Goal: Information Seeking & Learning: Learn about a topic

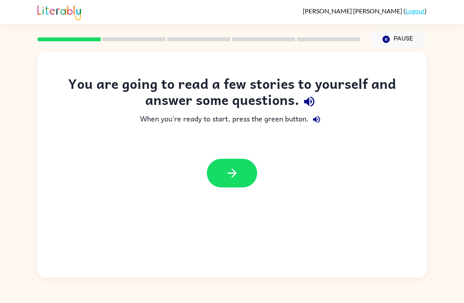
click at [241, 177] on button "button" at bounding box center [232, 173] width 50 height 29
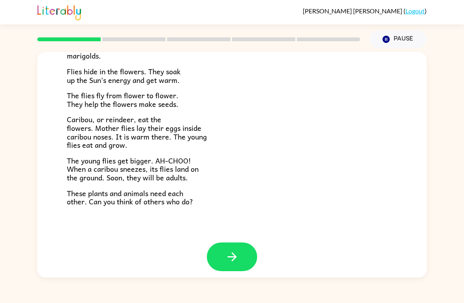
scroll to position [155, 0]
click at [239, 253] on icon "button" at bounding box center [232, 257] width 14 height 14
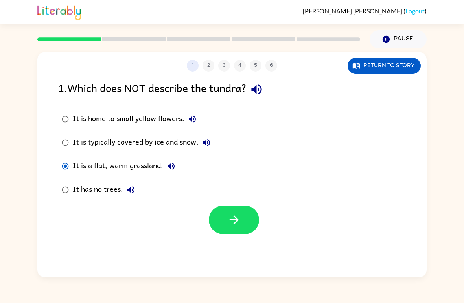
click at [236, 224] on icon "button" at bounding box center [234, 220] width 14 height 14
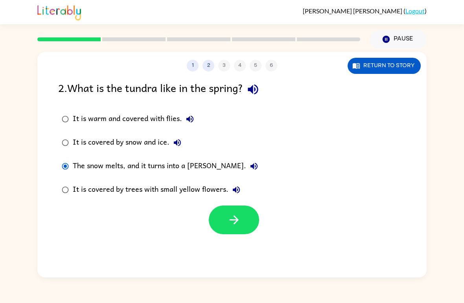
click at [238, 226] on icon "button" at bounding box center [234, 220] width 14 height 14
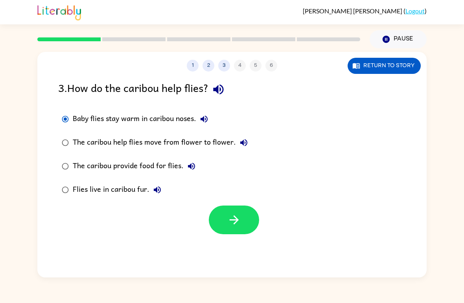
click at [251, 229] on button "button" at bounding box center [234, 220] width 50 height 29
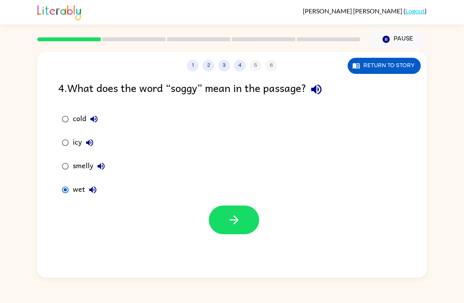
click at [249, 231] on button "button" at bounding box center [234, 220] width 50 height 29
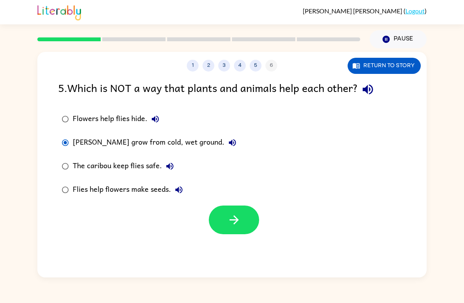
click at [246, 223] on button "button" at bounding box center [234, 220] width 50 height 29
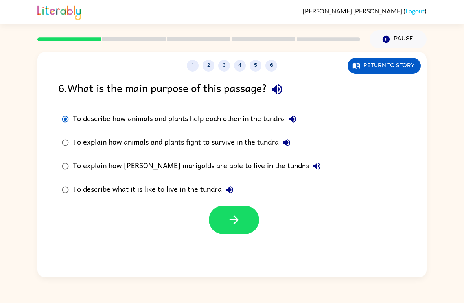
click at [250, 220] on button "button" at bounding box center [234, 220] width 50 height 29
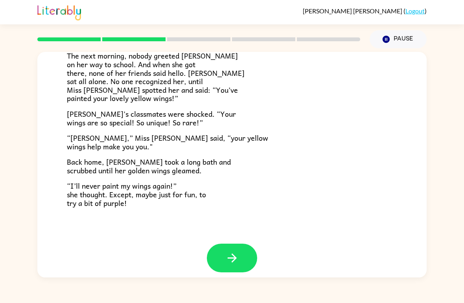
scroll to position [211, 0]
click at [232, 252] on icon "button" at bounding box center [232, 259] width 14 height 14
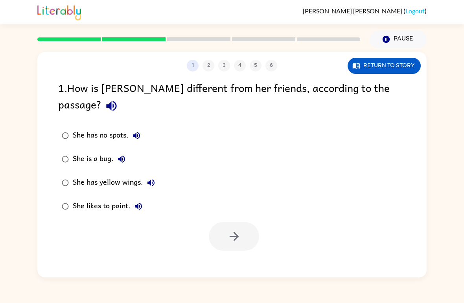
scroll to position [0, 0]
click at [241, 223] on button "button" at bounding box center [234, 236] width 50 height 29
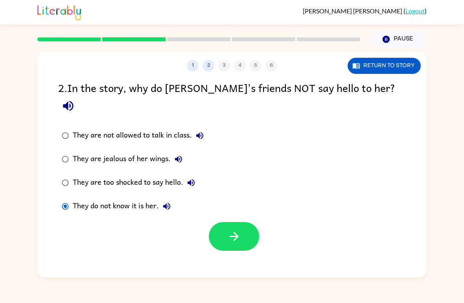
click at [248, 222] on button "button" at bounding box center [234, 236] width 50 height 29
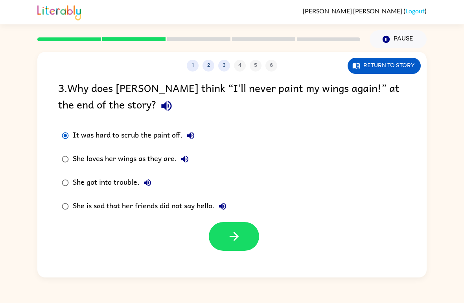
click at [248, 243] on button "button" at bounding box center [234, 236] width 50 height 29
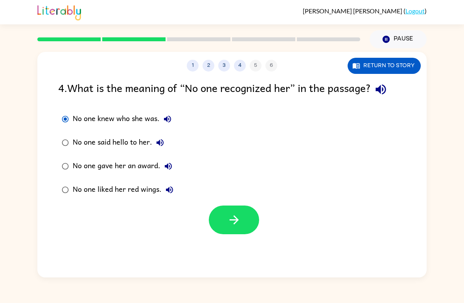
click at [248, 224] on button "button" at bounding box center [234, 220] width 50 height 29
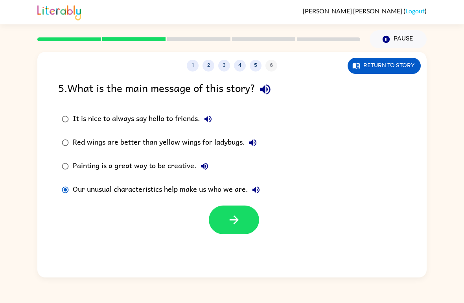
click at [251, 228] on button "button" at bounding box center [234, 220] width 50 height 29
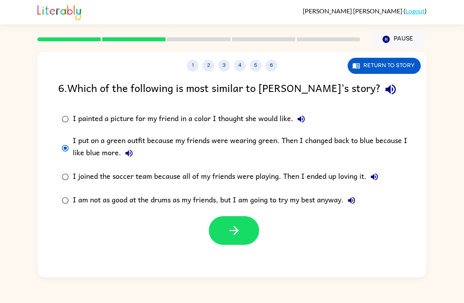
click at [232, 234] on icon "button" at bounding box center [234, 231] width 14 height 14
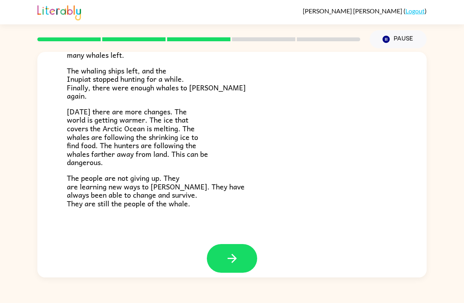
scroll to position [255, 0]
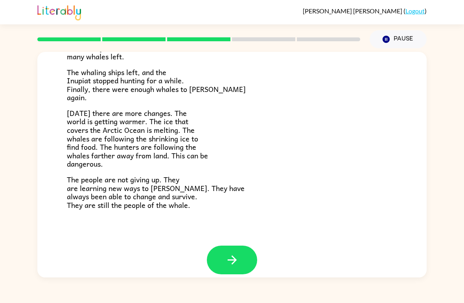
click at [226, 254] on icon "button" at bounding box center [232, 260] width 14 height 14
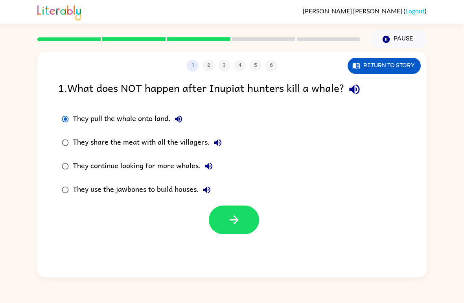
click at [247, 222] on button "button" at bounding box center [234, 220] width 50 height 29
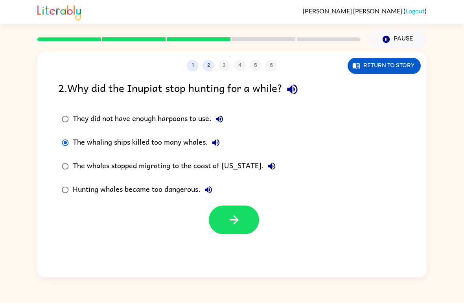
click at [237, 226] on icon "button" at bounding box center [234, 220] width 14 height 14
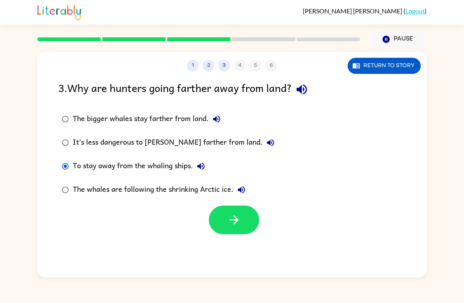
click at [61, 201] on label "The whales are following the shrinking Arctic ice." at bounding box center [168, 190] width 228 height 24
click at [239, 221] on icon "button" at bounding box center [234, 220] width 14 height 14
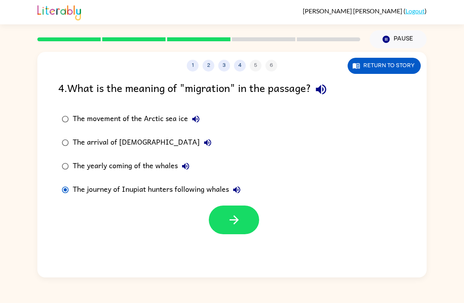
click at [247, 220] on button "button" at bounding box center [234, 220] width 50 height 29
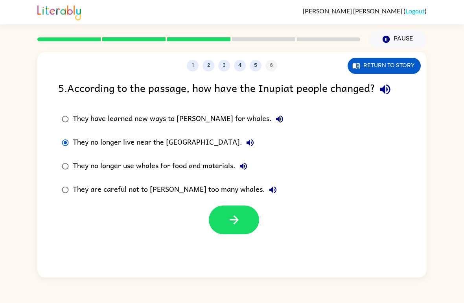
click at [242, 222] on button "button" at bounding box center [234, 220] width 50 height 29
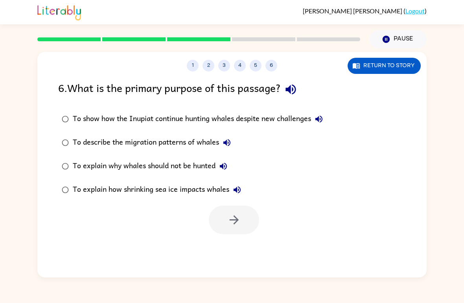
click at [60, 134] on label "To describe the migration patterns of whales" at bounding box center [192, 143] width 277 height 24
click at [253, 232] on button "button" at bounding box center [234, 220] width 50 height 29
click at [245, 230] on div at bounding box center [234, 220] width 50 height 29
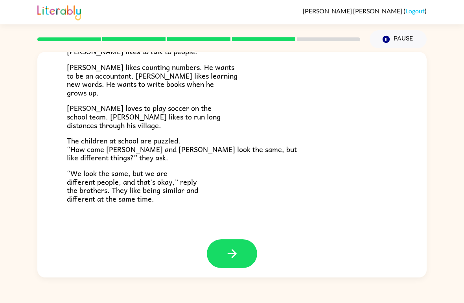
scroll to position [163, 0]
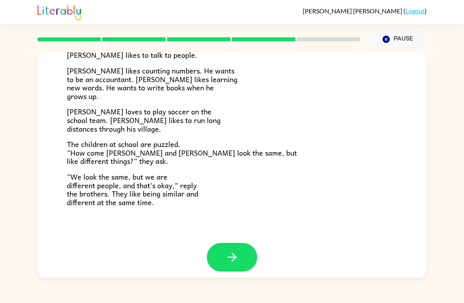
click at [238, 250] on icon "button" at bounding box center [232, 257] width 14 height 14
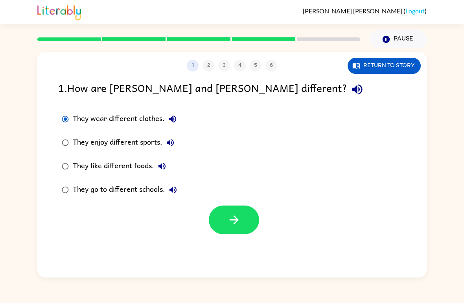
click at [247, 223] on button "button" at bounding box center [234, 220] width 50 height 29
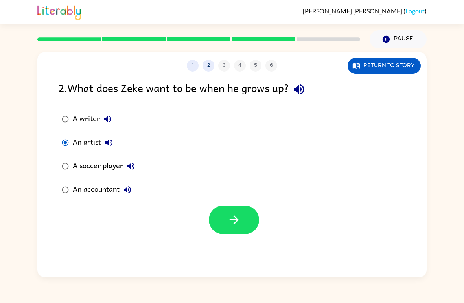
click at [251, 225] on button "button" at bounding box center [234, 220] width 50 height 29
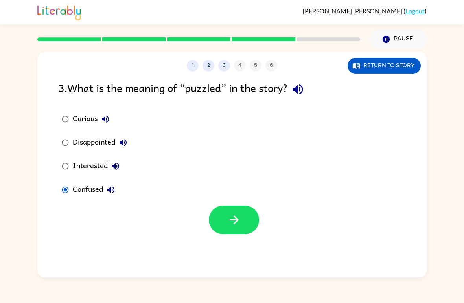
click at [247, 227] on button "button" at bounding box center [234, 220] width 50 height 29
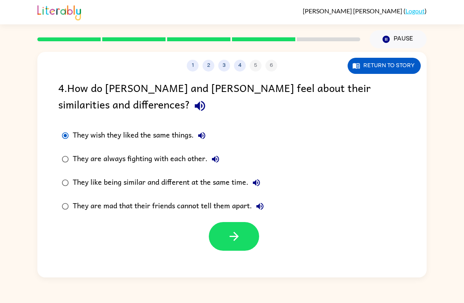
click at [254, 241] on button "button" at bounding box center [234, 236] width 50 height 29
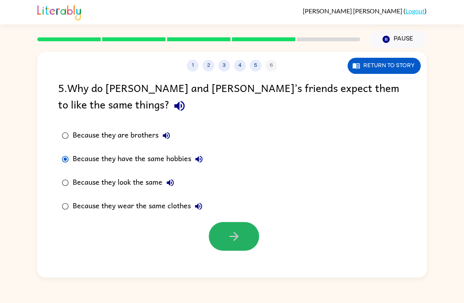
click at [244, 240] on button "button" at bounding box center [234, 236] width 50 height 29
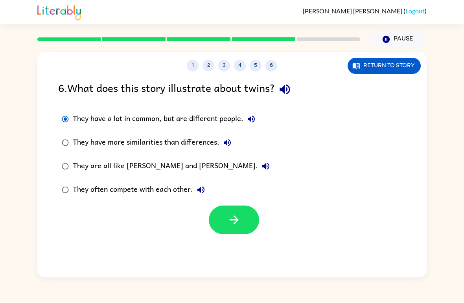
click at [249, 223] on button "button" at bounding box center [234, 220] width 50 height 29
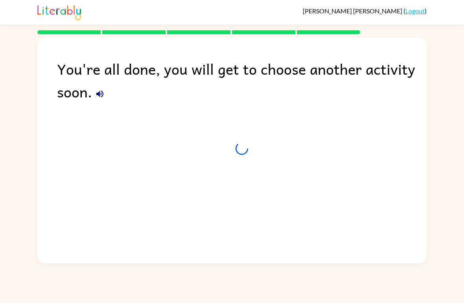
click at [254, 169] on div "You're all done, you will get to choose another activity soon." at bounding box center [231, 149] width 389 height 222
click at [244, 138] on div "You're all done, you will get to choose another activity soon." at bounding box center [231, 149] width 389 height 222
click at [256, 157] on div "You're all done, you will get to choose another activity soon." at bounding box center [231, 149] width 389 height 222
click at [241, 163] on div "You're all done, you will get to choose another activity soon." at bounding box center [231, 149] width 389 height 222
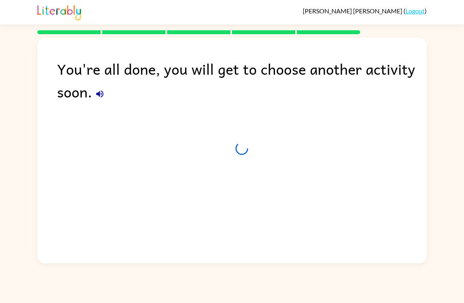
click at [235, 165] on div "You're all done, you will get to choose another activity soon." at bounding box center [231, 149] width 389 height 222
click at [262, 176] on div "You're all done, you will get to choose another activity soon." at bounding box center [231, 149] width 389 height 222
click at [247, 167] on div "You're all done, you will get to choose another activity soon." at bounding box center [231, 149] width 389 height 222
